Goal: Find contact information: Find contact information

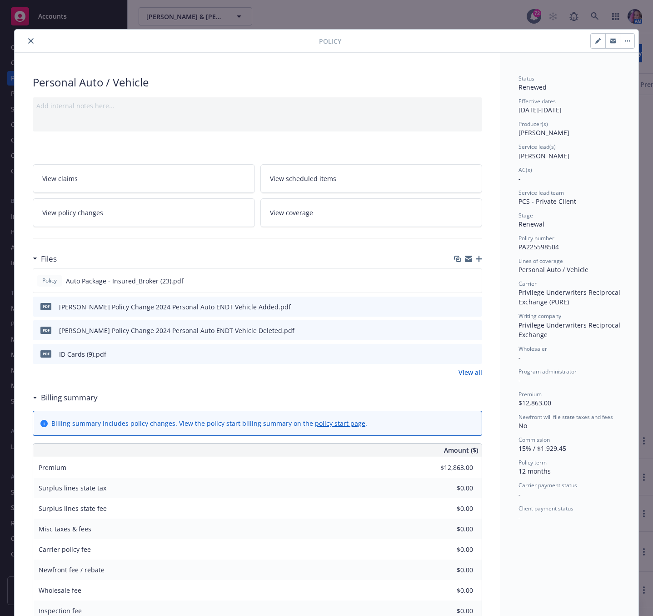
scroll to position [386, 0]
drag, startPoint x: 26, startPoint y: 45, endPoint x: 87, endPoint y: 51, distance: 61.2
click at [26, 45] on button "close" at bounding box center [30, 40] width 11 height 11
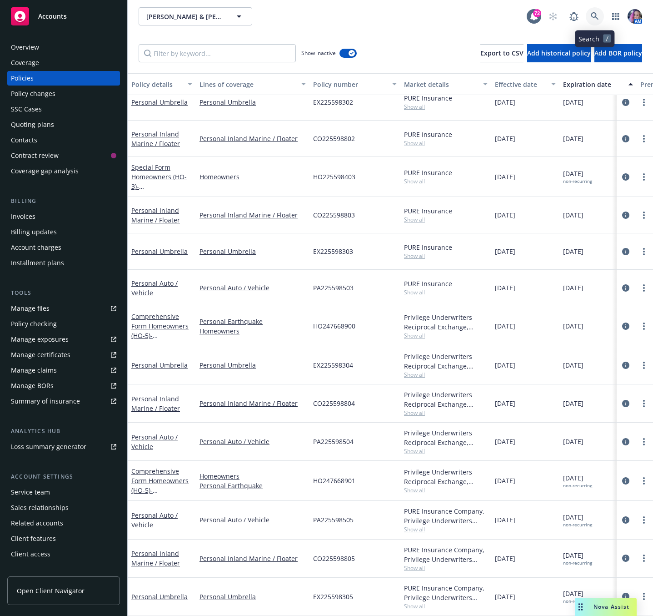
click at [595, 20] on icon at bounding box center [595, 16] width 8 height 8
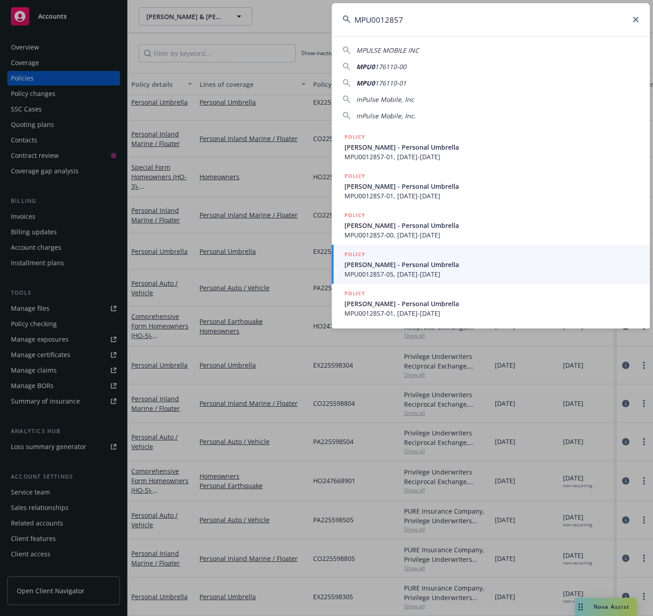
drag, startPoint x: 449, startPoint y: 20, endPoint x: 236, endPoint y: 18, distance: 212.3
click at [236, 18] on div "MPU0012857 MPULSE MOBILE INC MPU0 176110-00 MPU0 176110-01 mPulse Mobile, Inc m…" at bounding box center [326, 308] width 653 height 616
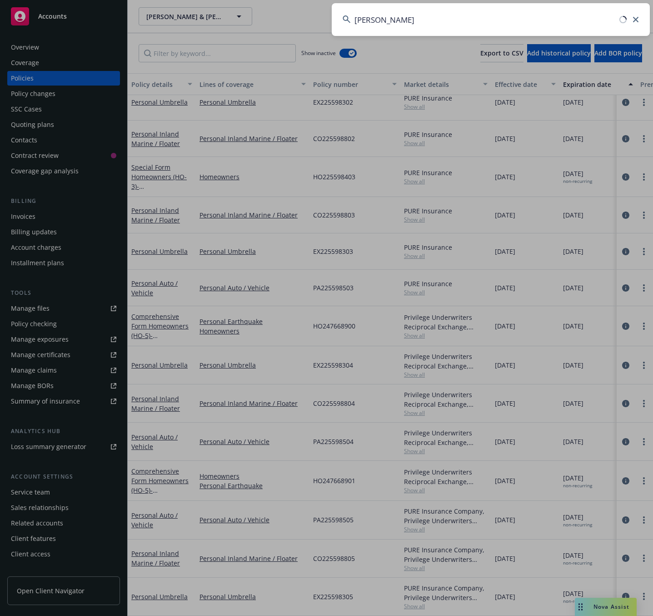
type input "[PERSON_NAME]"
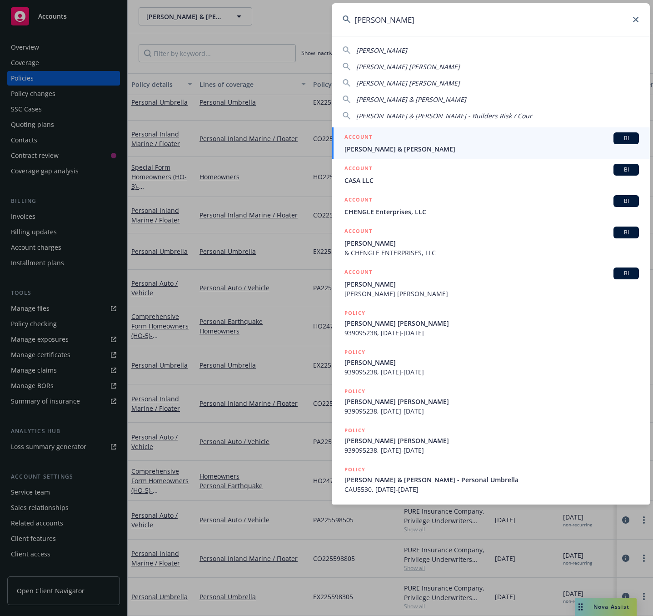
click at [393, 142] on div "ACCOUNT BI" at bounding box center [492, 138] width 295 height 12
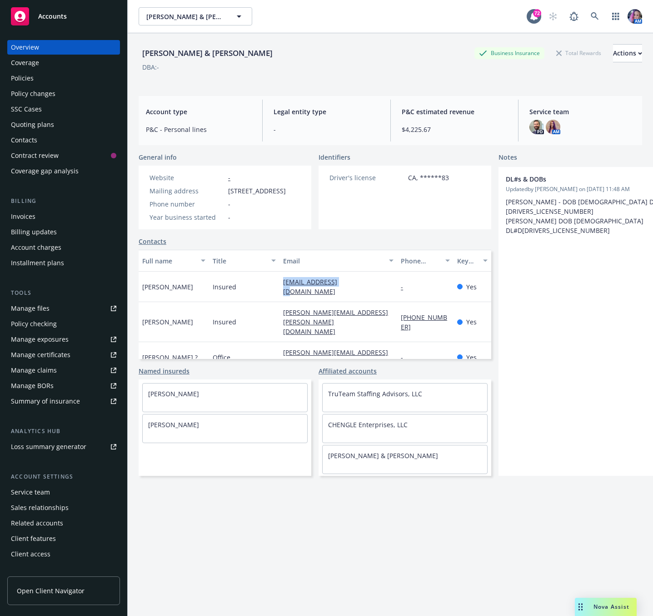
drag, startPoint x: 270, startPoint y: 293, endPoint x: 340, endPoint y: 297, distance: 69.7
click at [340, 297] on div "[PERSON_NAME] Insured [EMAIL_ADDRESS][DOMAIN_NAME] - Yes" at bounding box center [315, 286] width 353 height 30
click at [272, 372] on div "Insured" at bounding box center [244, 387] width 70 height 30
drag, startPoint x: 275, startPoint y: 362, endPoint x: 364, endPoint y: 364, distance: 88.7
click at [364, 372] on div "[PERSON_NAME] Insured [PERSON_NAME][EMAIL_ADDRESS][DOMAIN_NAME] 7144016579 No" at bounding box center [315, 387] width 353 height 30
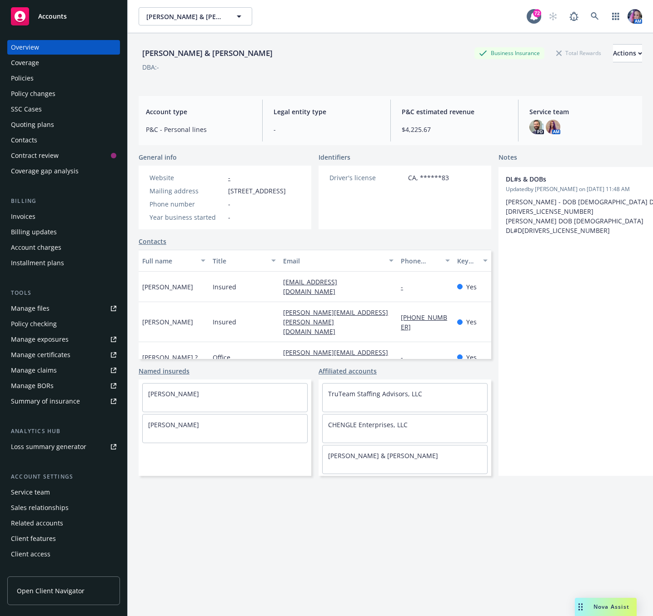
copy div "[PERSON_NAME][EMAIL_ADDRESS][DOMAIN_NAME]"
click at [41, 138] on div "Contacts" at bounding box center [63, 140] width 105 height 15
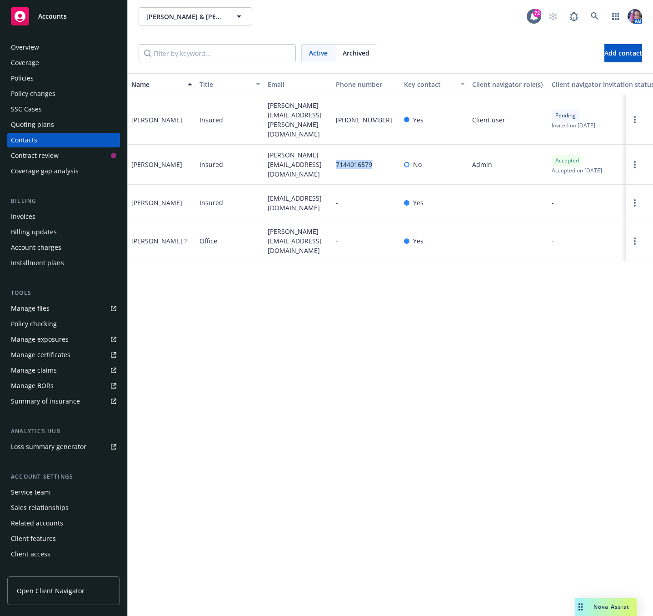
drag, startPoint x: 333, startPoint y: 157, endPoint x: 371, endPoint y: 160, distance: 37.8
click at [371, 160] on div "7144016579" at bounding box center [366, 165] width 68 height 40
copy span "7144016579"
click at [39, 45] on div "Overview" at bounding box center [63, 47] width 105 height 15
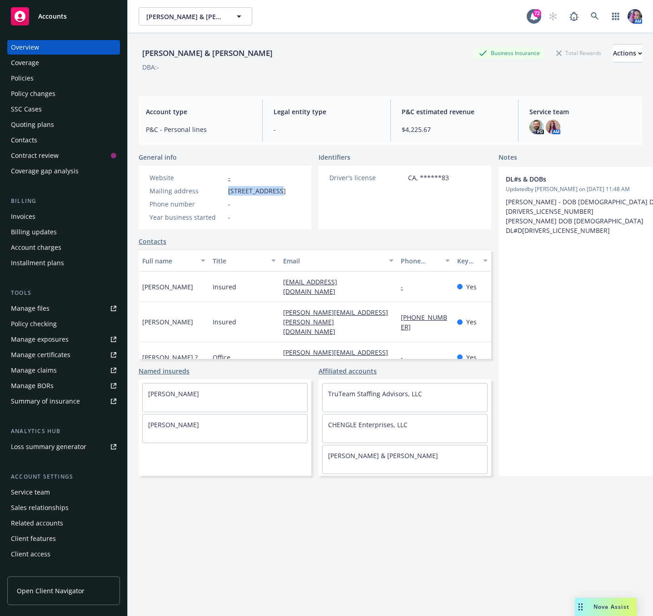
drag, startPoint x: 225, startPoint y: 189, endPoint x: 277, endPoint y: 193, distance: 51.5
click at [277, 193] on div "Mailing address [STREET_ADDRESS]" at bounding box center [218, 191] width 144 height 10
copy div "[STREET_ADDRESS]"
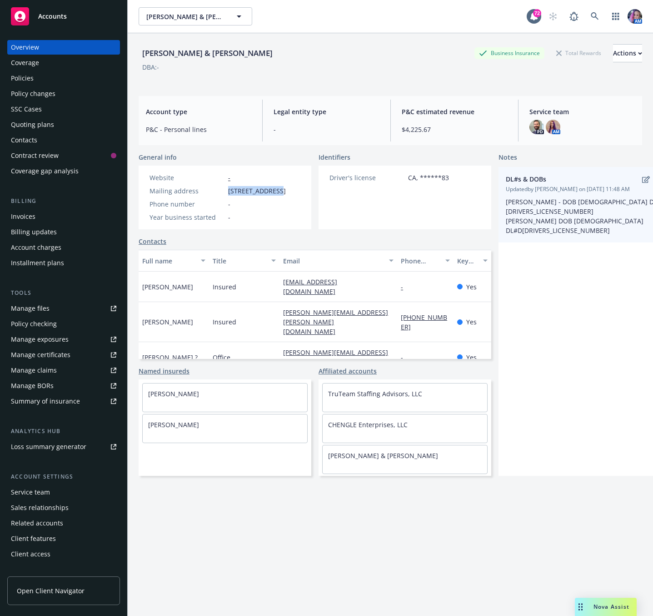
click at [633, 194] on div "DL#s & DOBs Updated by [PERSON_NAME] on [DATE] 11:48 AM [PERSON_NAME] - DOB [DE…" at bounding box center [585, 204] width 158 height 61
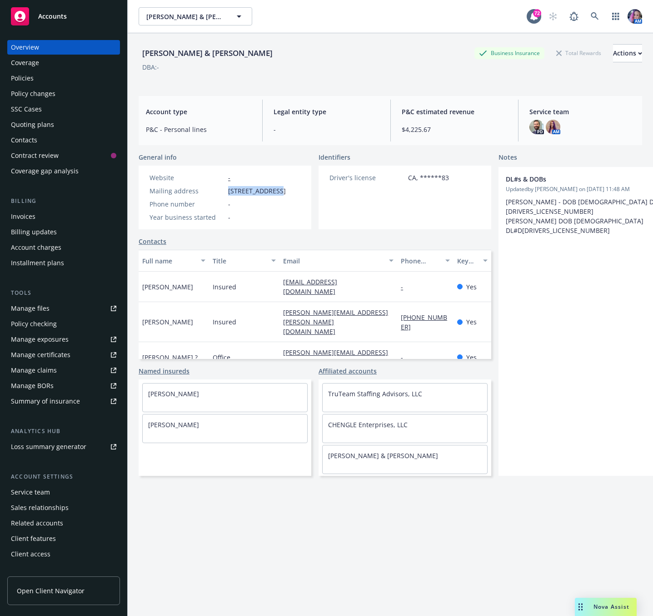
scroll to position [0, 29]
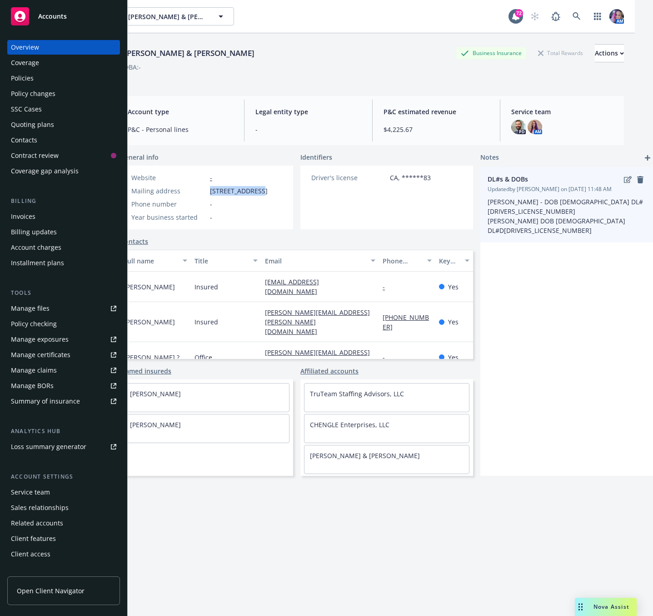
click at [624, 179] on icon "edit" at bounding box center [628, 179] width 8 height 7
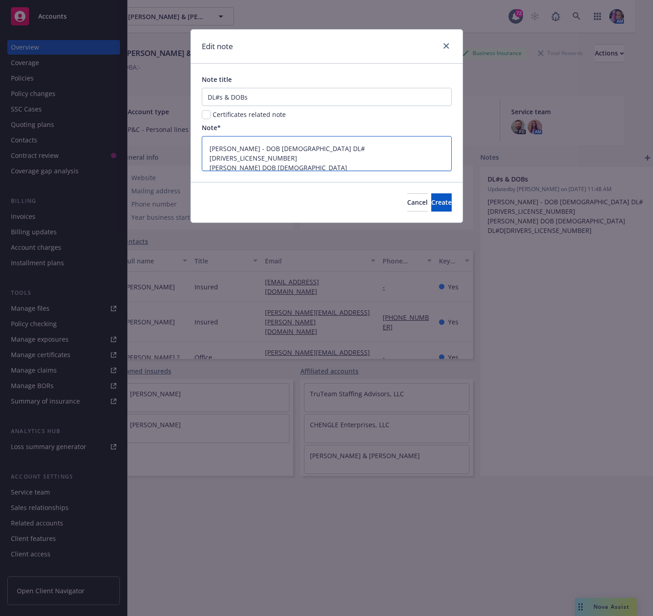
drag, startPoint x: 309, startPoint y: 143, endPoint x: 344, endPoint y: 148, distance: 35.3
click at [344, 148] on textarea "[PERSON_NAME] - DOB [DEMOGRAPHIC_DATA] DL# [DRIVERS_LICENSE_NUMBER] [PERSON_NAM…" at bounding box center [327, 153] width 250 height 35
click at [324, 158] on textarea "[PERSON_NAME] - DOB [DEMOGRAPHIC_DATA] DL# [DRIVERS_LICENSE_NUMBER] [PERSON_NAM…" at bounding box center [327, 153] width 250 height 35
drag, startPoint x: 323, startPoint y: 157, endPoint x: 352, endPoint y: 162, distance: 29.5
click at [352, 162] on textarea "[PERSON_NAME] - DOB [DEMOGRAPHIC_DATA] DL# [DRIVERS_LICENSE_NUMBER] [PERSON_NAM…" at bounding box center [327, 153] width 250 height 35
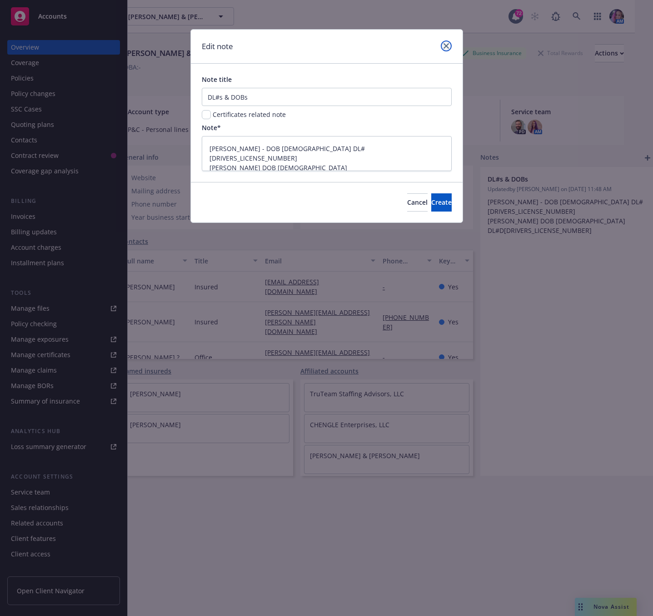
click at [444, 45] on icon "close" at bounding box center [446, 45] width 5 height 5
